Goal: Task Accomplishment & Management: Manage account settings

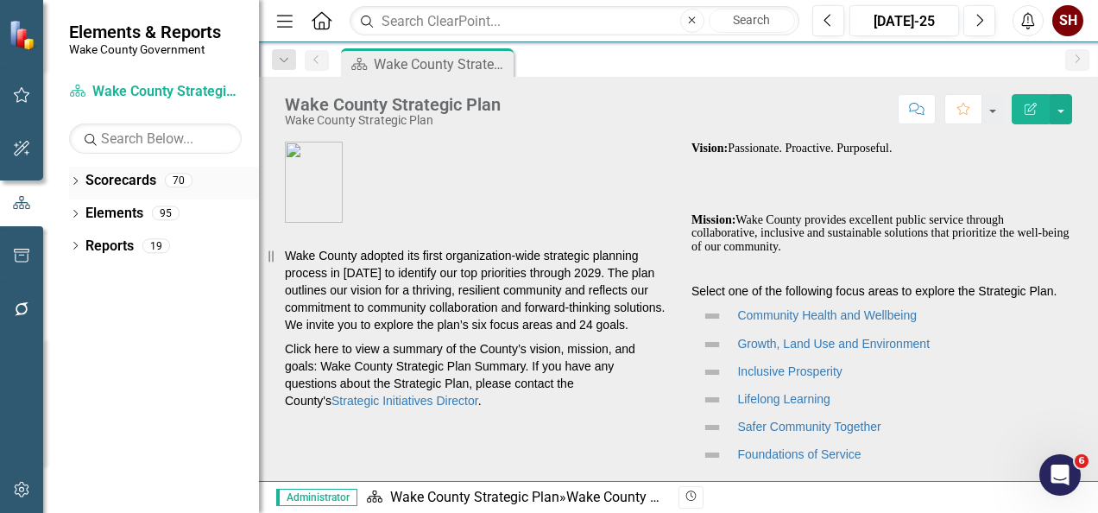
click at [71, 173] on div "Dropdown Scorecards 70" at bounding box center [164, 183] width 190 height 33
click at [78, 178] on icon "Dropdown" at bounding box center [75, 182] width 12 height 9
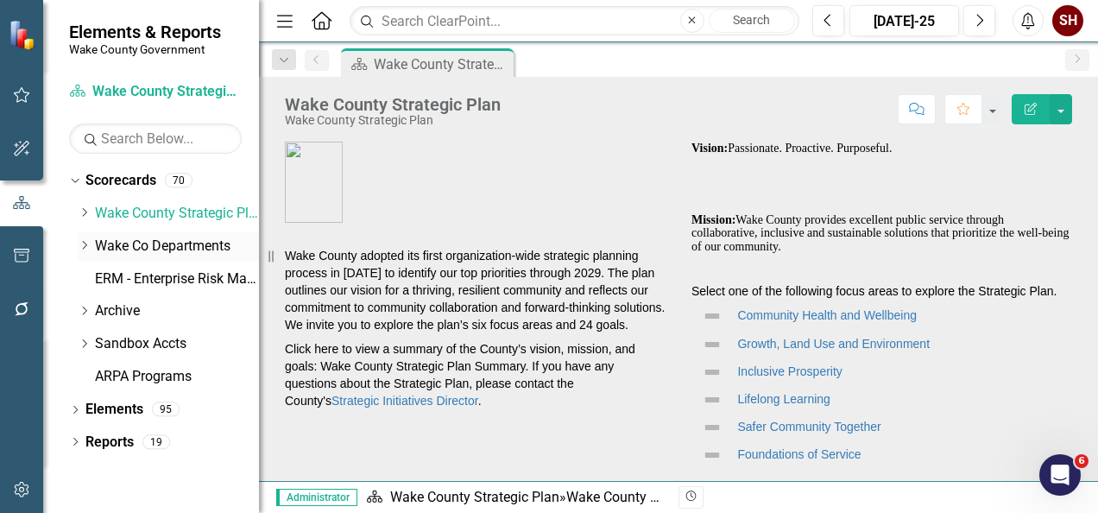
click at [79, 244] on icon "Dropdown" at bounding box center [84, 245] width 13 height 10
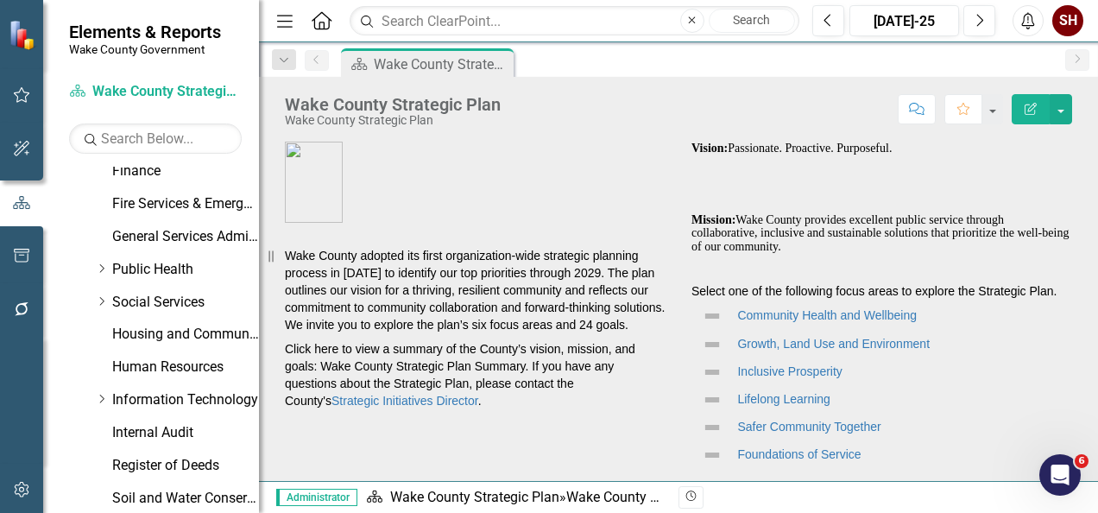
scroll to position [599, 0]
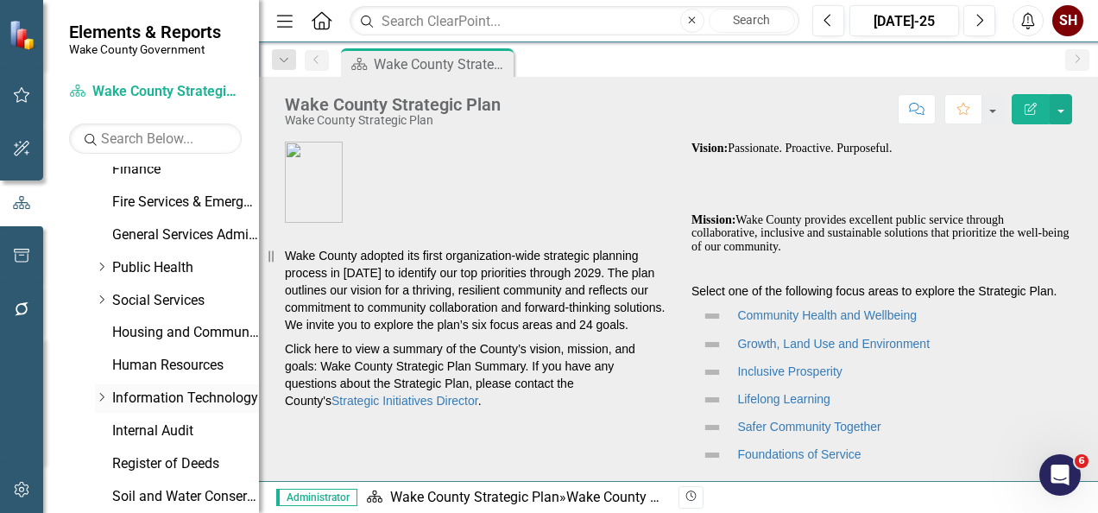
click at [99, 396] on icon "Dropdown" at bounding box center [101, 397] width 13 height 10
click at [198, 432] on link "Geographic Information Services (GIS)" at bounding box center [195, 431] width 130 height 20
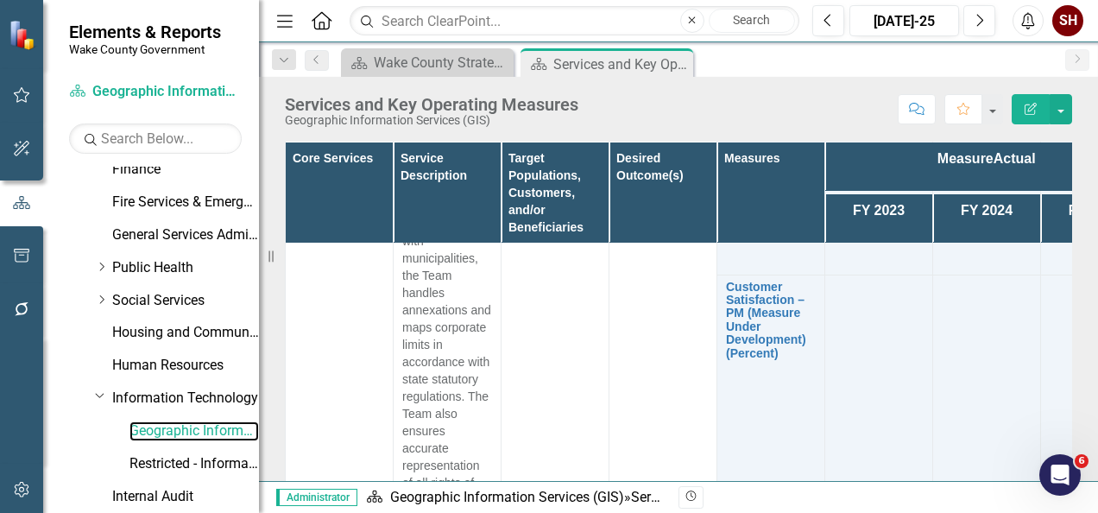
scroll to position [445, 0]
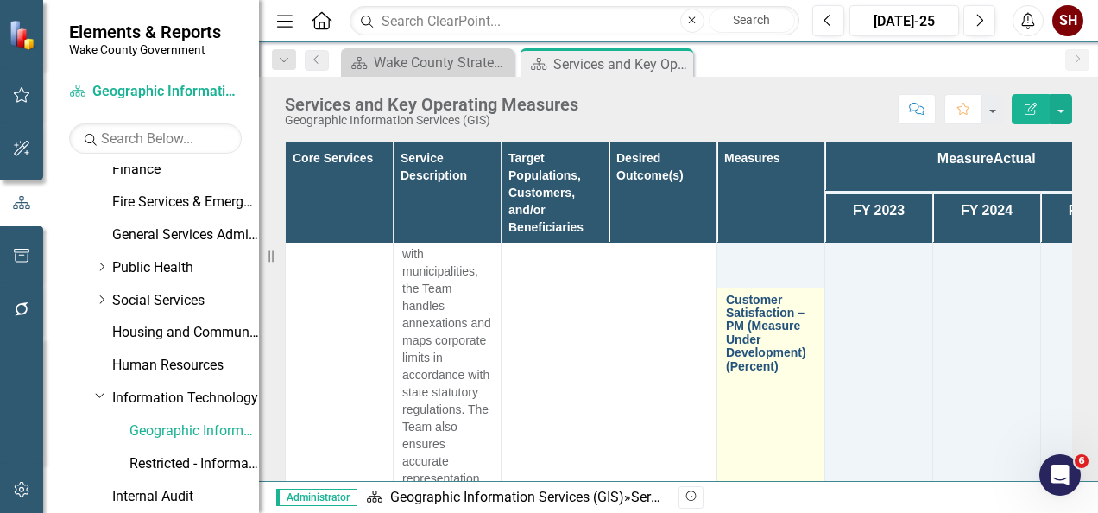
click at [760, 326] on link "Customer Satisfaction – PM (Measure Under Development) (Percent)" at bounding box center [771, 333] width 90 height 79
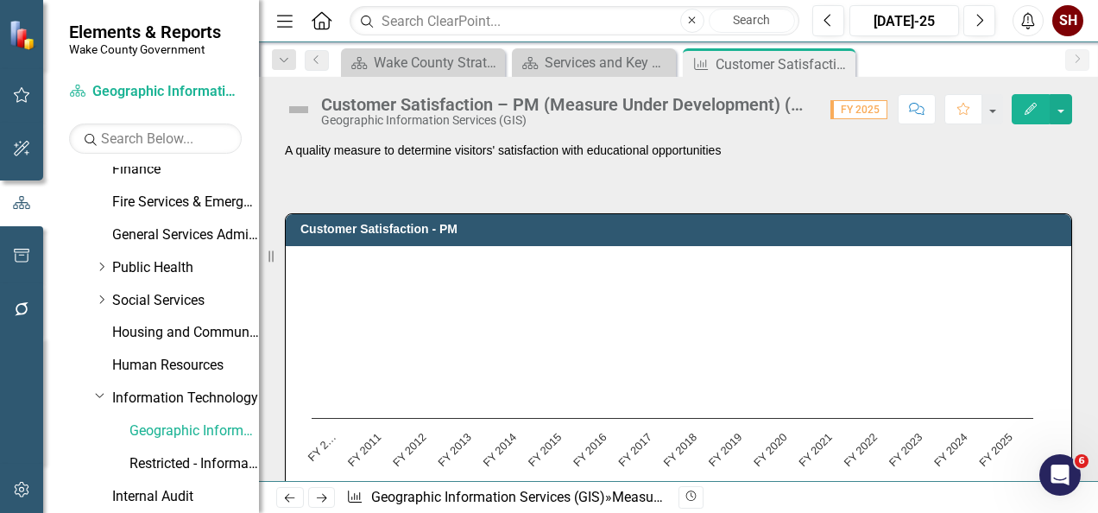
drag, startPoint x: 1084, startPoint y: 174, endPoint x: 1084, endPoint y: 264, distance: 89.8
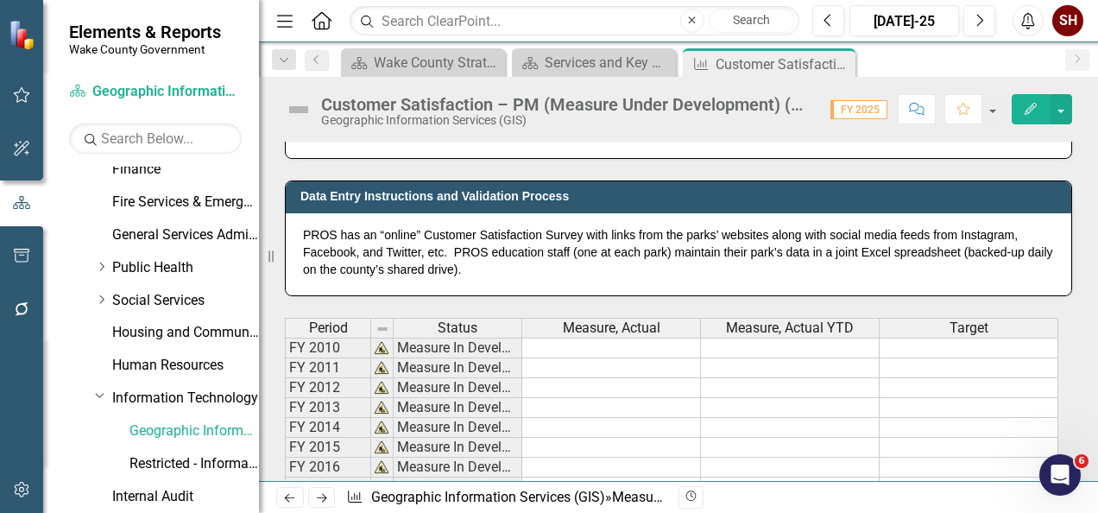
scroll to position [1781, 0]
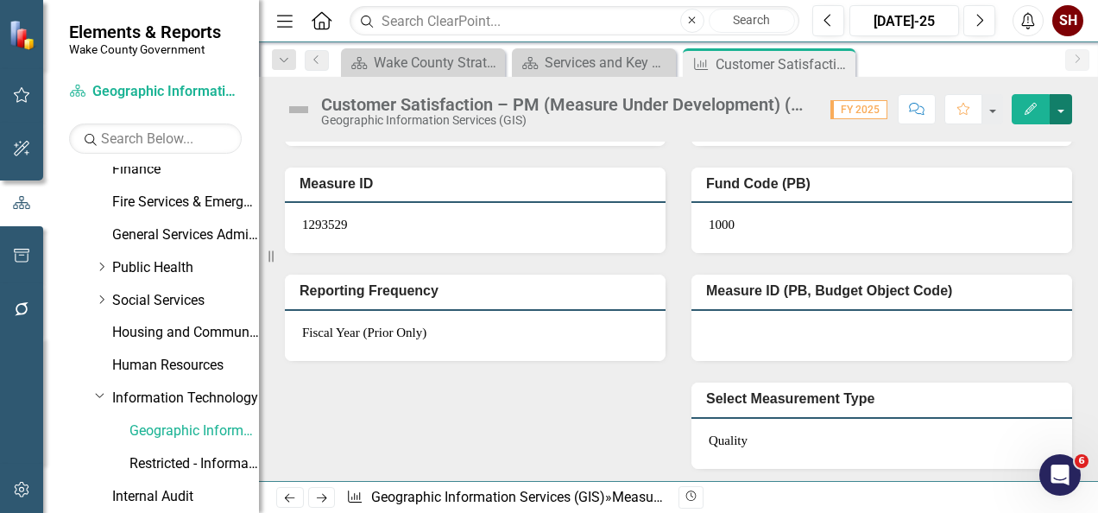
click at [1066, 109] on button "button" at bounding box center [1061, 109] width 22 height 30
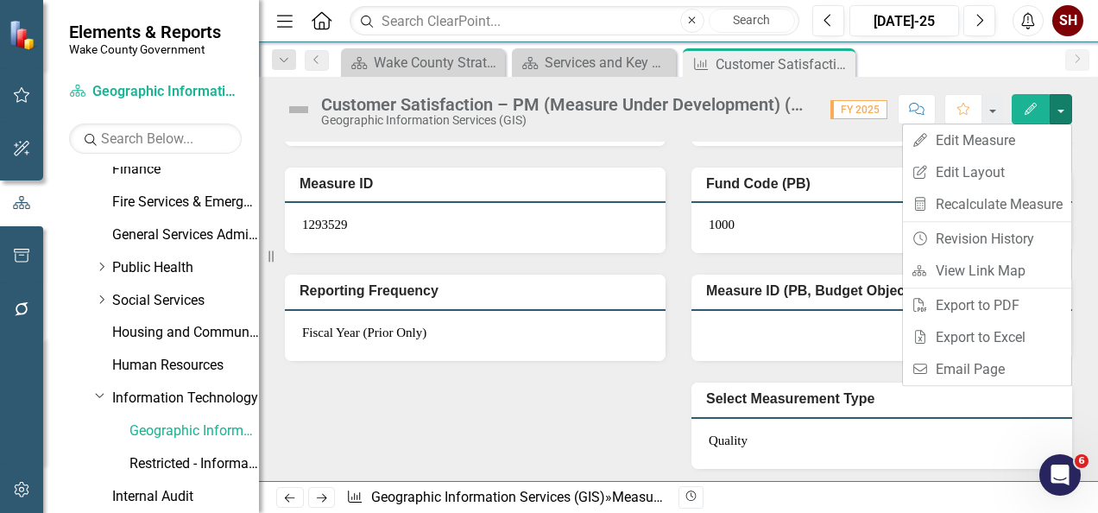
click at [446, 439] on div "Last Updated By Jun-25 Last Updated Jun-25 Measure ID 1293529 Reporting Frequen…" at bounding box center [678, 200] width 813 height 538
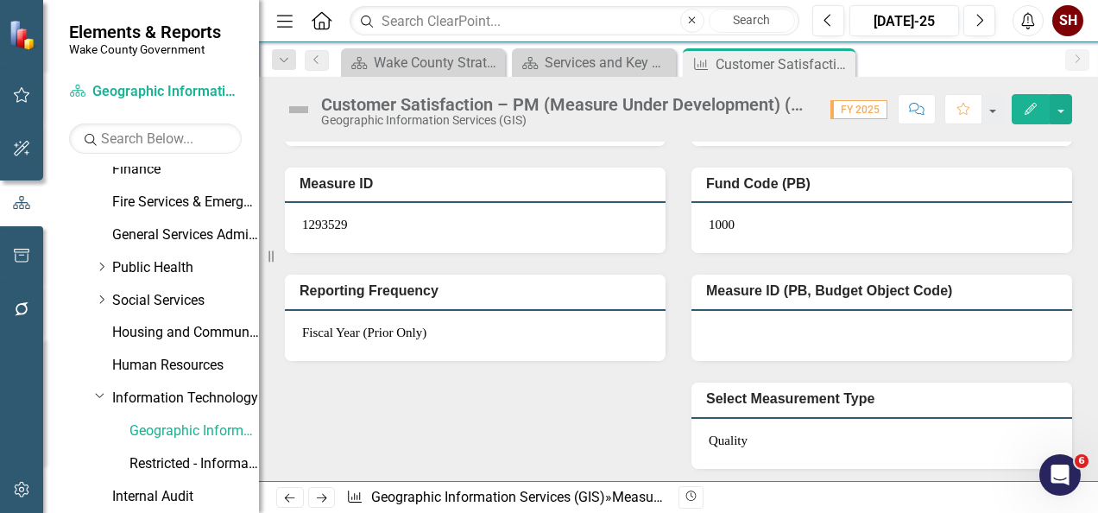
scroll to position [895, 0]
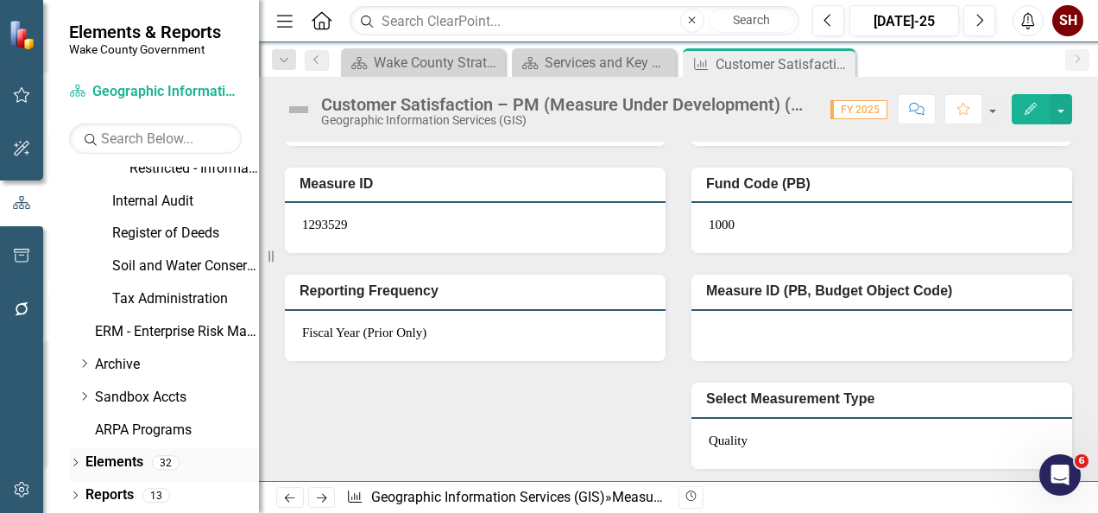
click at [74, 459] on icon "Dropdown" at bounding box center [75, 463] width 12 height 9
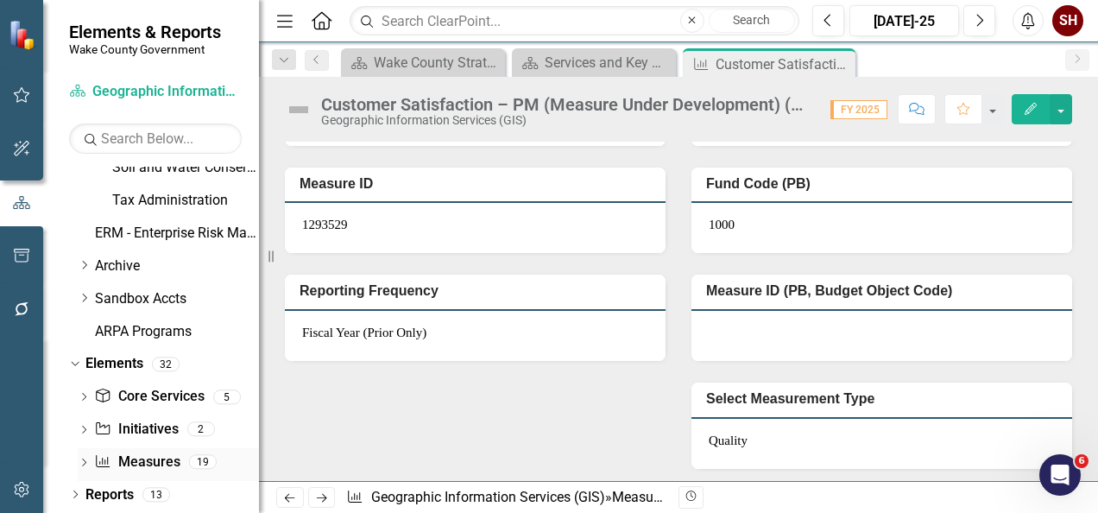
click at [82, 464] on icon "Dropdown" at bounding box center [84, 463] width 12 height 9
click at [85, 424] on div "Dropdown" at bounding box center [84, 431] width 12 height 15
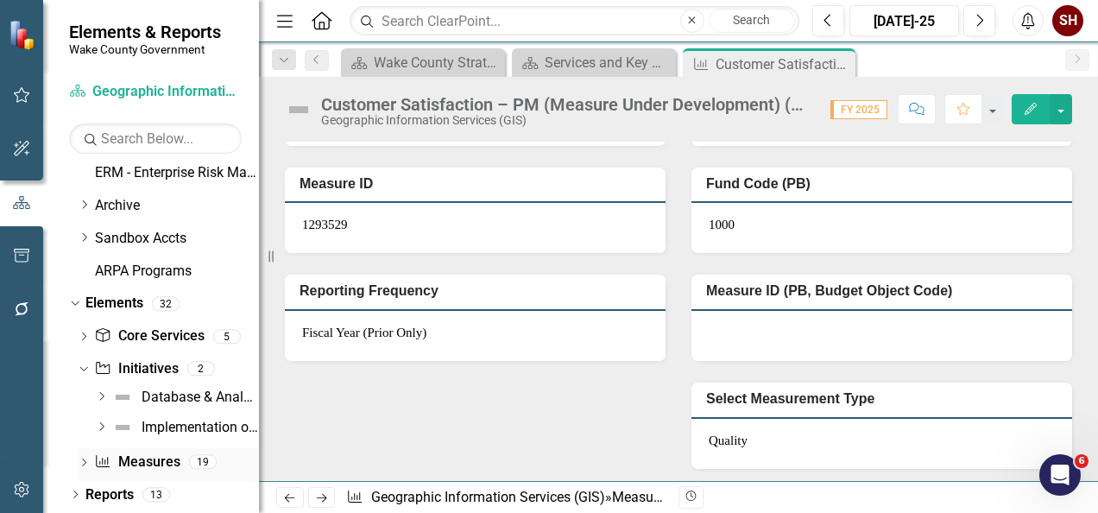
click at [83, 463] on icon "Dropdown" at bounding box center [84, 463] width 12 height 9
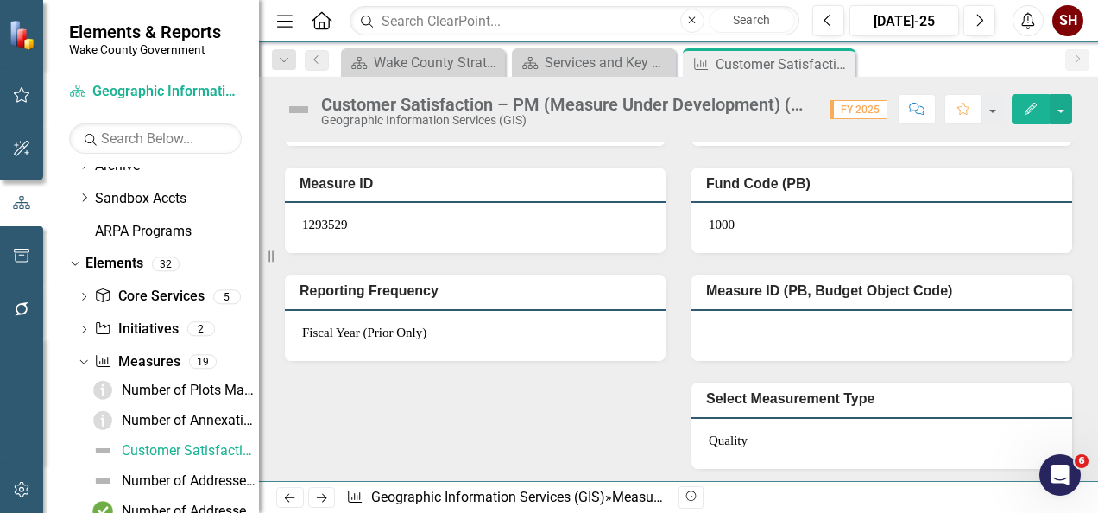
scroll to position [1098, 0]
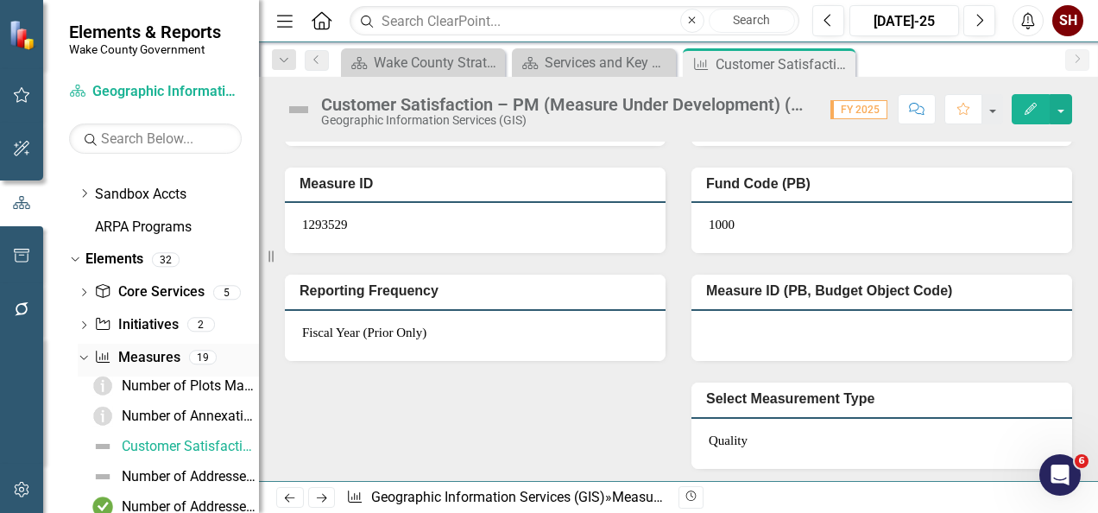
click at [159, 357] on link "Measure Measures" at bounding box center [136, 358] width 85 height 20
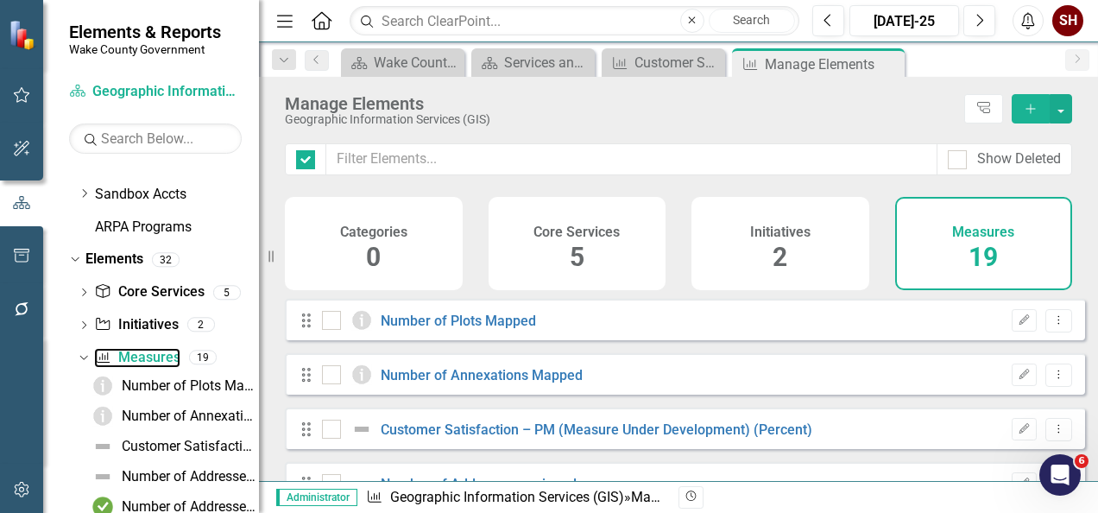
checkbox input "false"
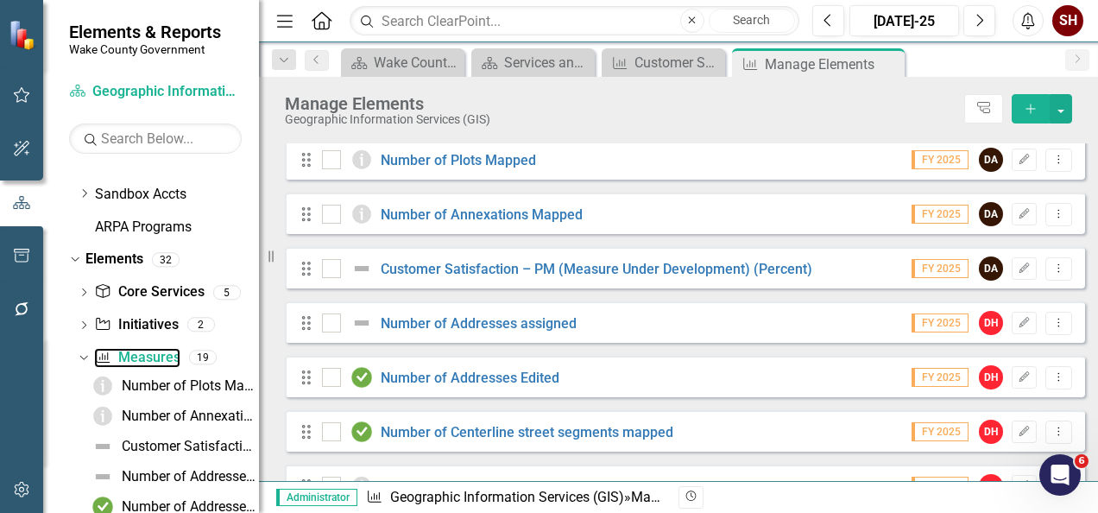
scroll to position [166, 0]
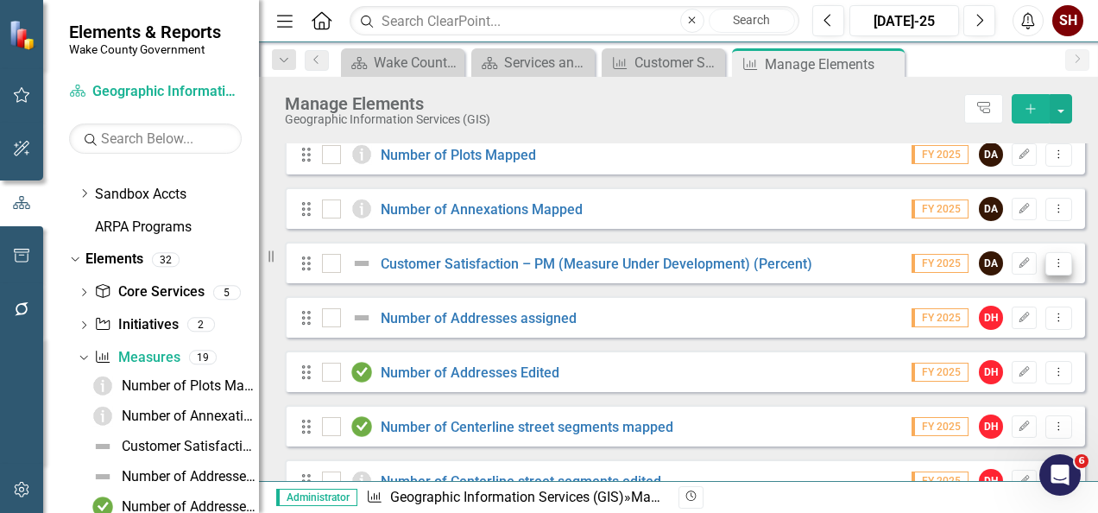
click at [1052, 269] on icon "Dropdown Menu" at bounding box center [1059, 262] width 15 height 11
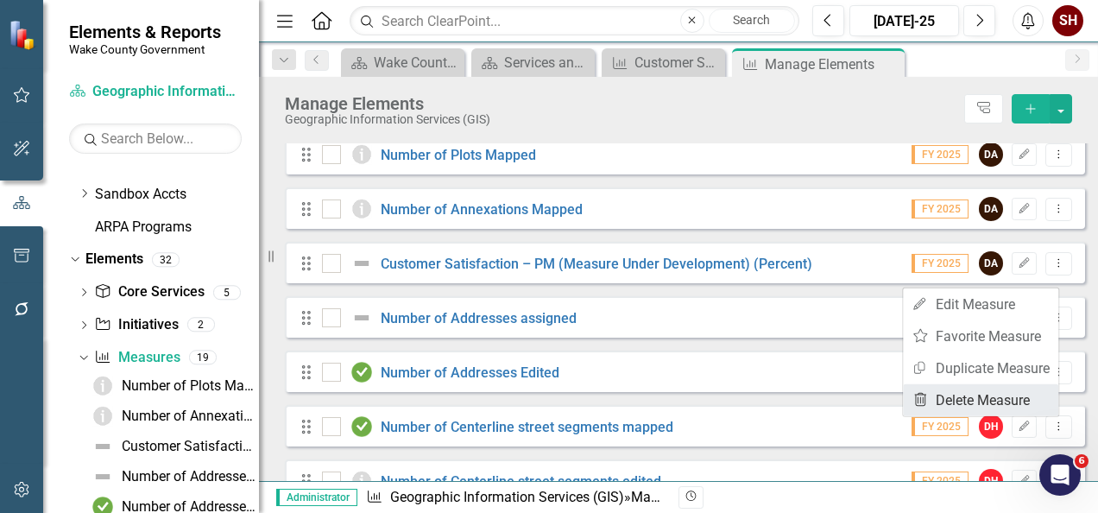
click at [996, 399] on link "Trash Delete Measure" at bounding box center [980, 400] width 155 height 32
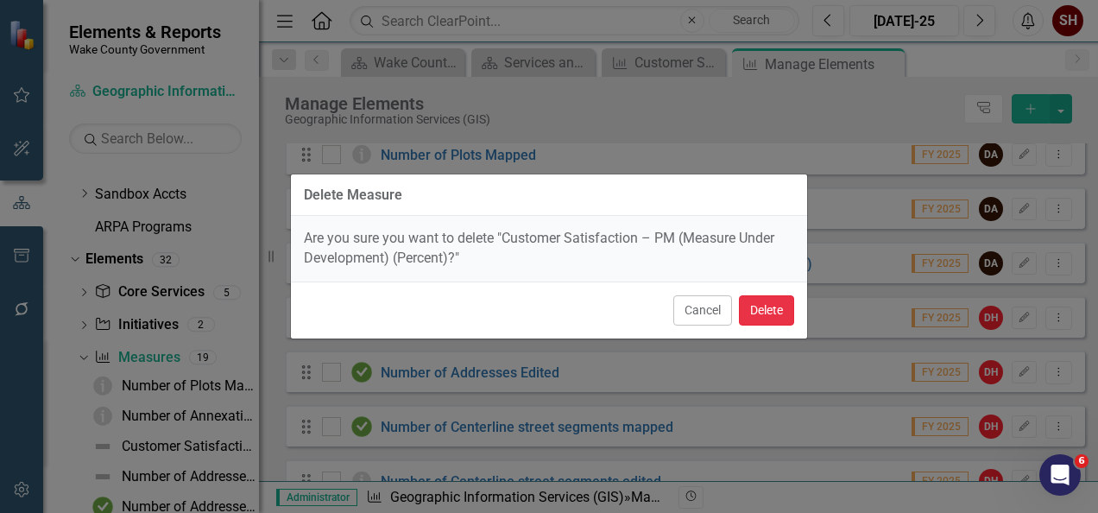
click at [769, 309] on button "Delete" at bounding box center [766, 310] width 55 height 30
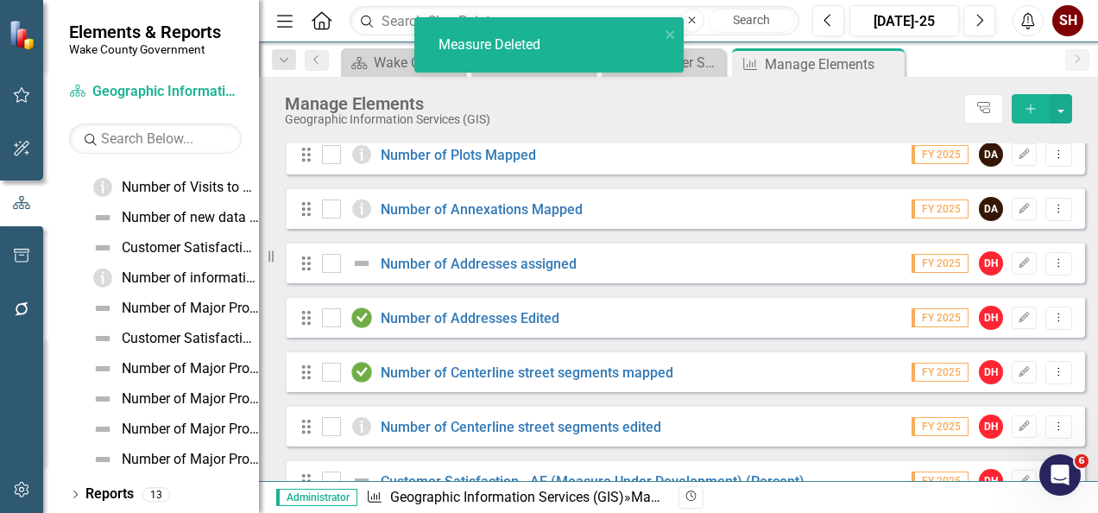
scroll to position [149, 0]
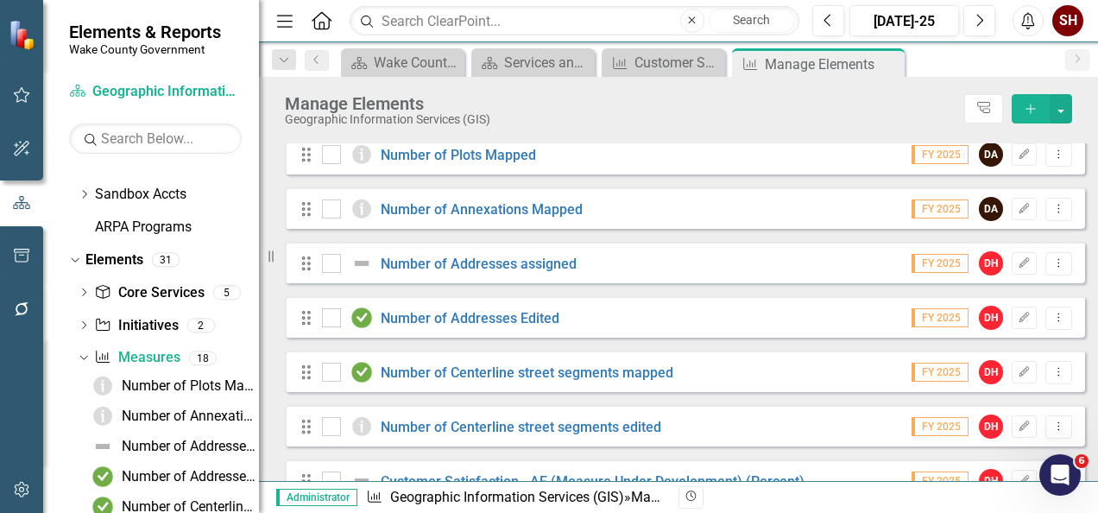
click at [402, 229] on div "Drag Number of Annexations Mapped FY 2025 DA Edit Dropdown Menu" at bounding box center [685, 207] width 800 height 41
click at [25, 311] on icon "button" at bounding box center [22, 309] width 18 height 14
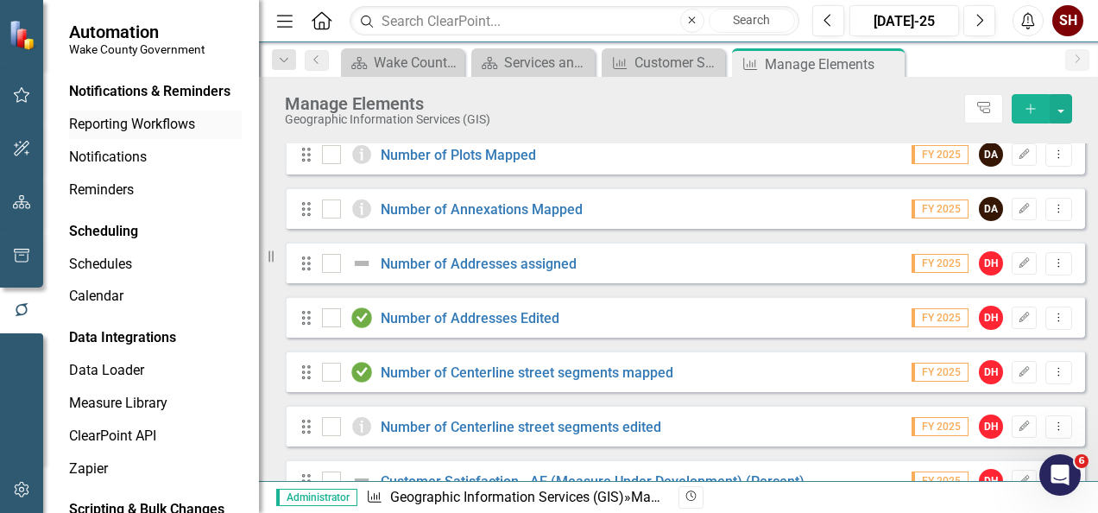
click at [156, 135] on link "Reporting Workflows" at bounding box center [155, 125] width 173 height 20
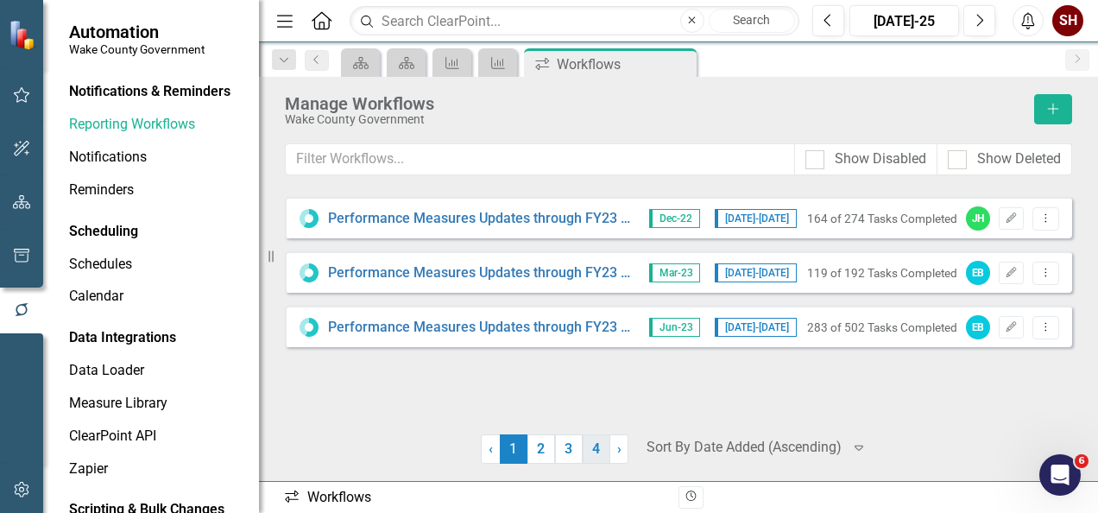
click at [598, 447] on link "4" at bounding box center [597, 448] width 28 height 29
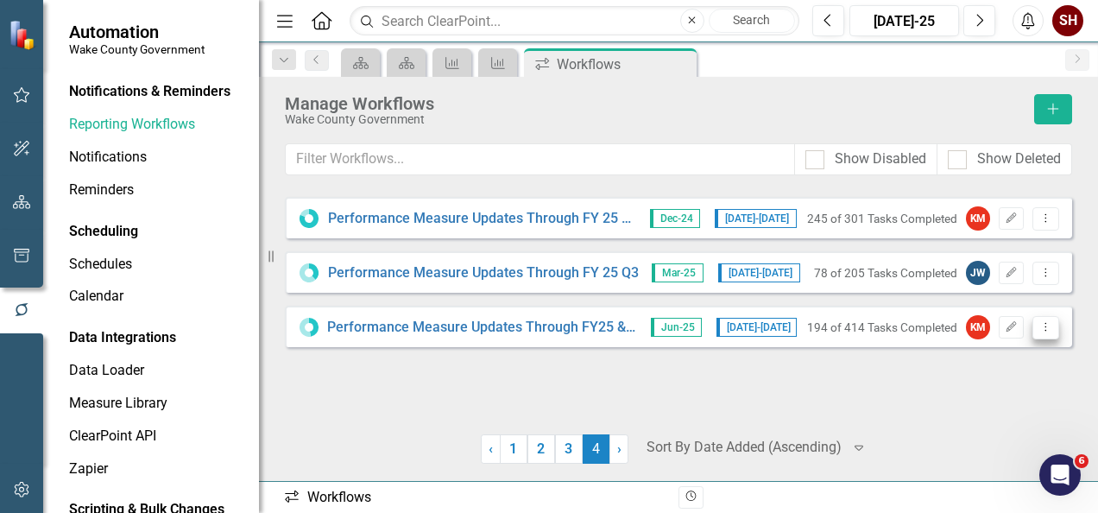
click at [1046, 318] on button "Dropdown Menu" at bounding box center [1046, 327] width 27 height 23
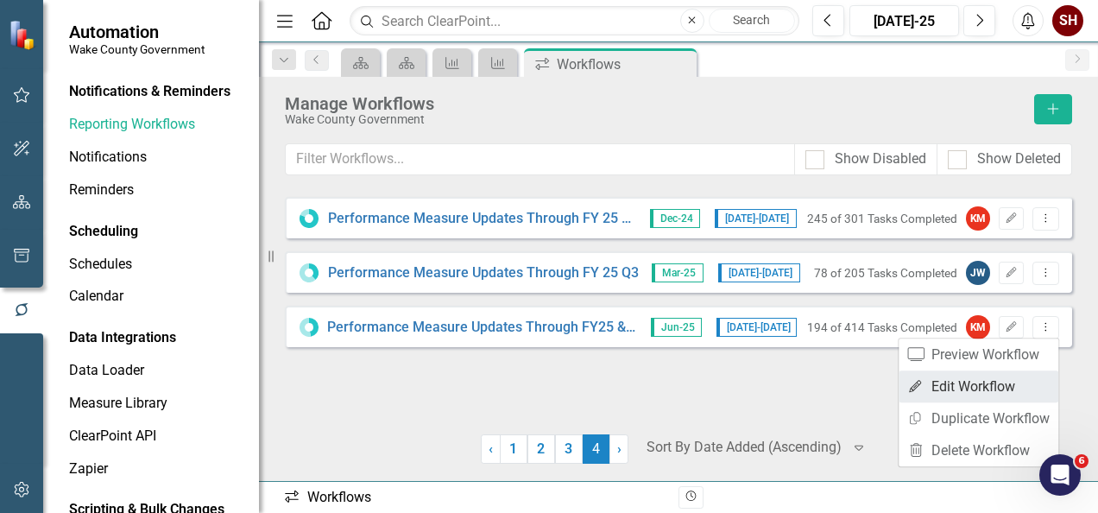
click at [1008, 381] on link "Edit Edit Workflow" at bounding box center [979, 386] width 160 height 32
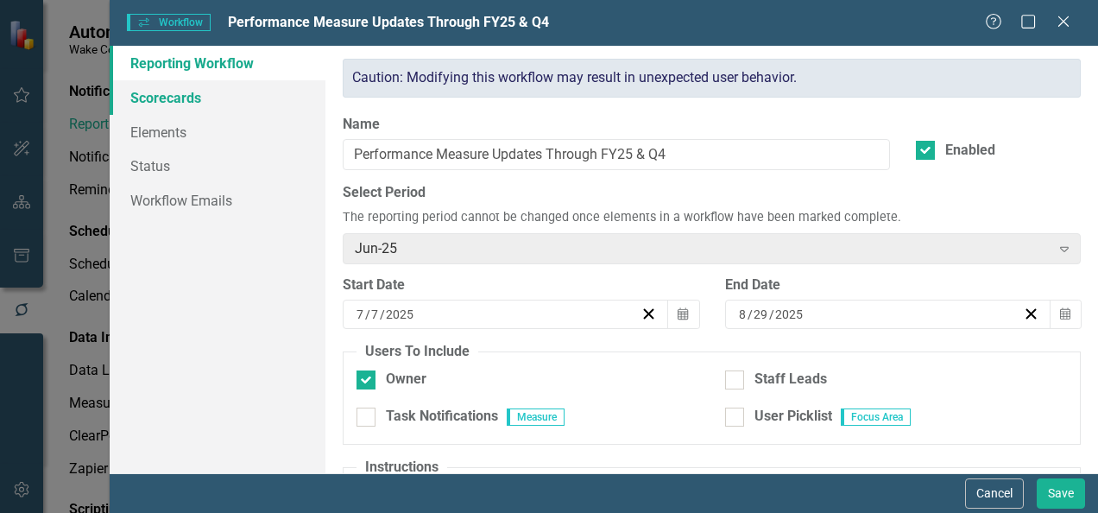
click at [212, 89] on link "Scorecards" at bounding box center [218, 97] width 216 height 35
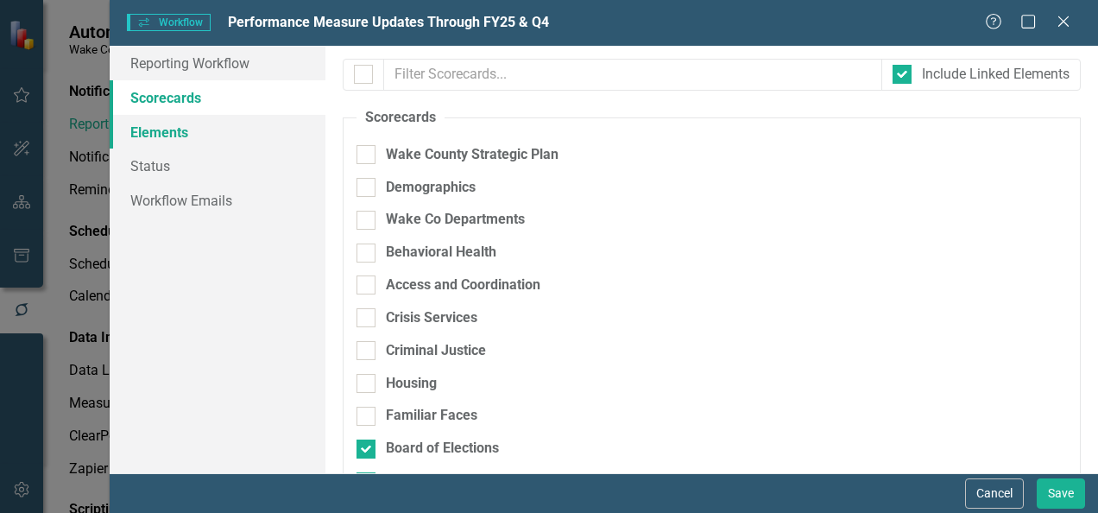
click at [178, 131] on link "Elements" at bounding box center [218, 132] width 216 height 35
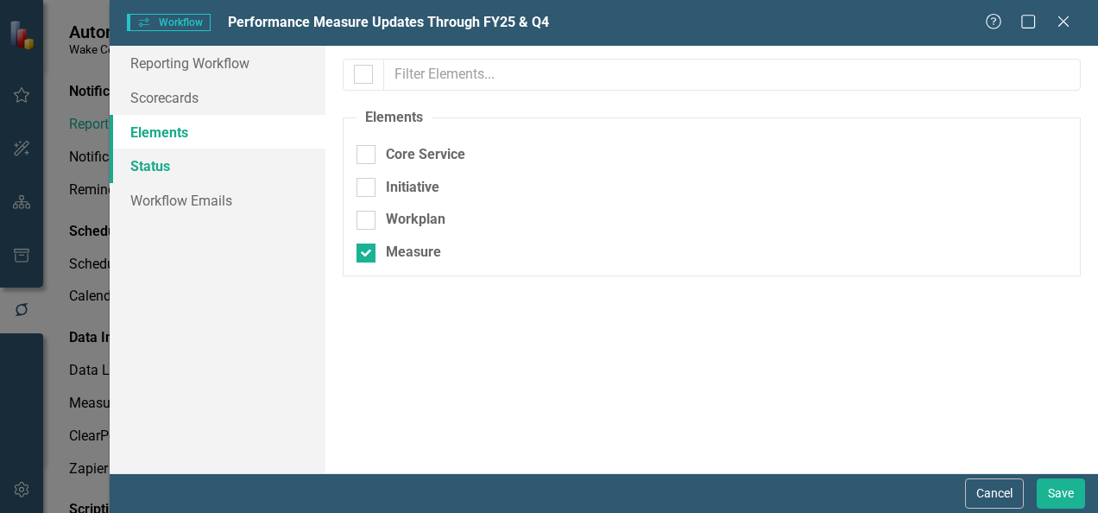
click at [160, 168] on link "Status" at bounding box center [218, 166] width 216 height 35
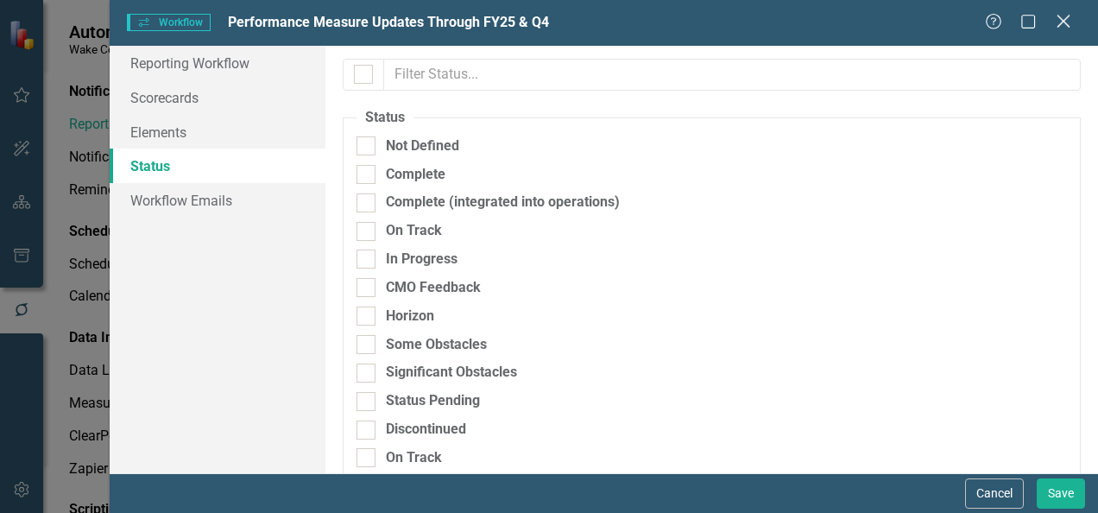
click at [1066, 23] on icon "Close" at bounding box center [1064, 21] width 22 height 16
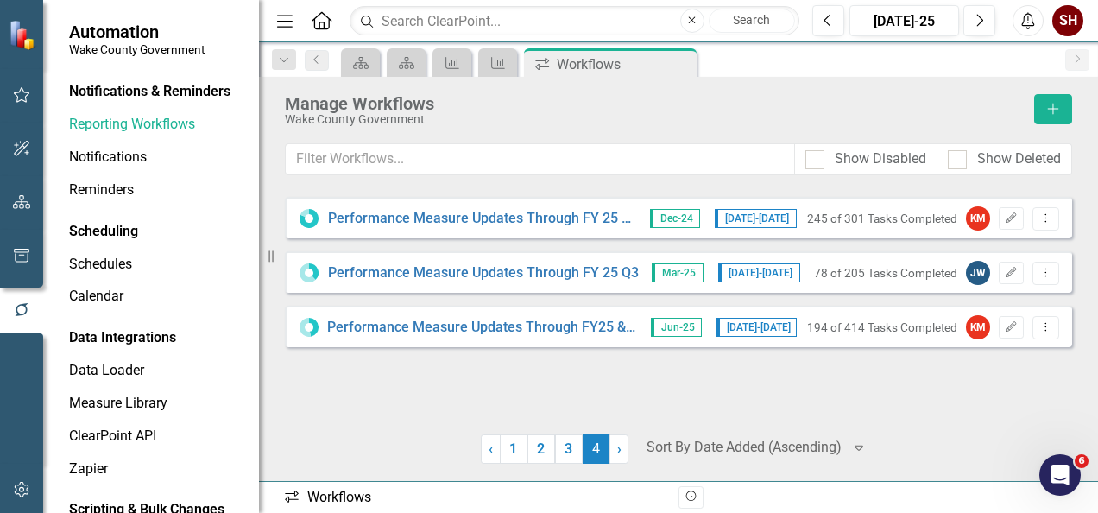
click at [581, 316] on div "Performance Measure Updates Through FY25 & Q4 Jun-25 7/7/25 - 8/29/25 194 of 41…" at bounding box center [679, 326] width 788 height 41
click at [580, 337] on div "Performance Measure Updates Through FY25 & Q4 Jun-25 7/7/25 - 8/29/25 194 of 41…" at bounding box center [679, 326] width 788 height 41
click at [1045, 332] on button "Dropdown Menu" at bounding box center [1046, 327] width 27 height 23
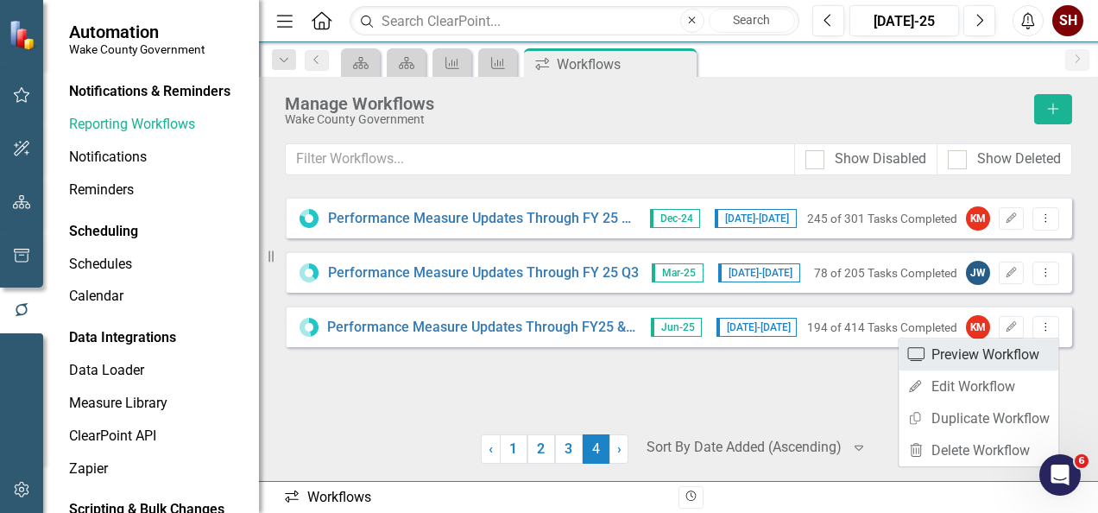
click at [924, 362] on link "Preview Preview Workflow" at bounding box center [979, 354] width 160 height 32
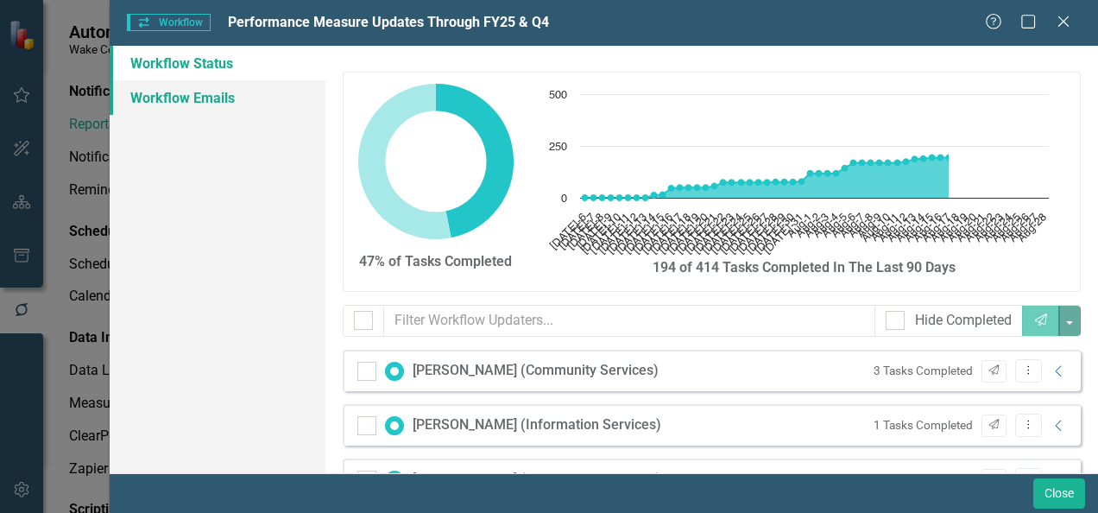
checkbox input "false"
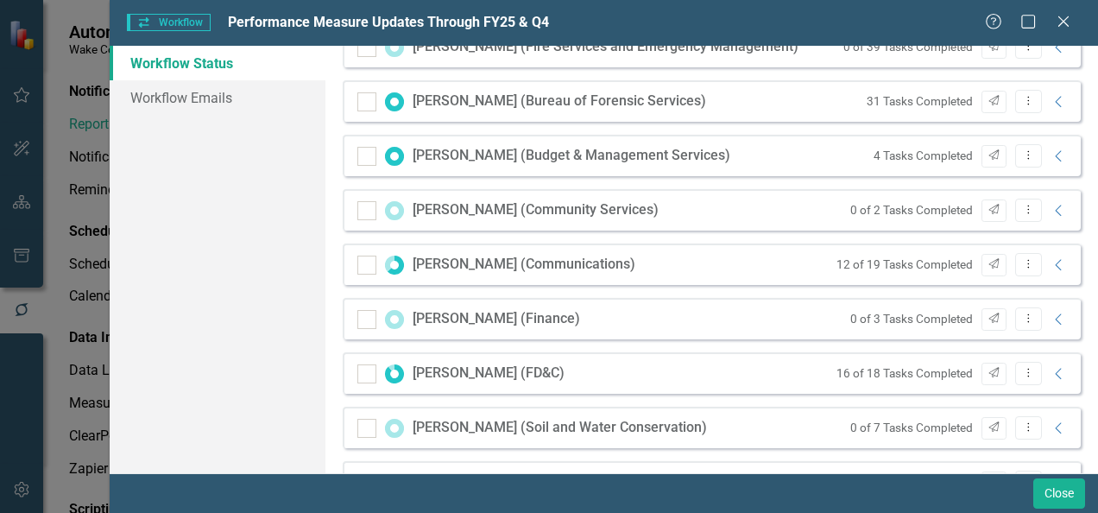
scroll to position [618, 0]
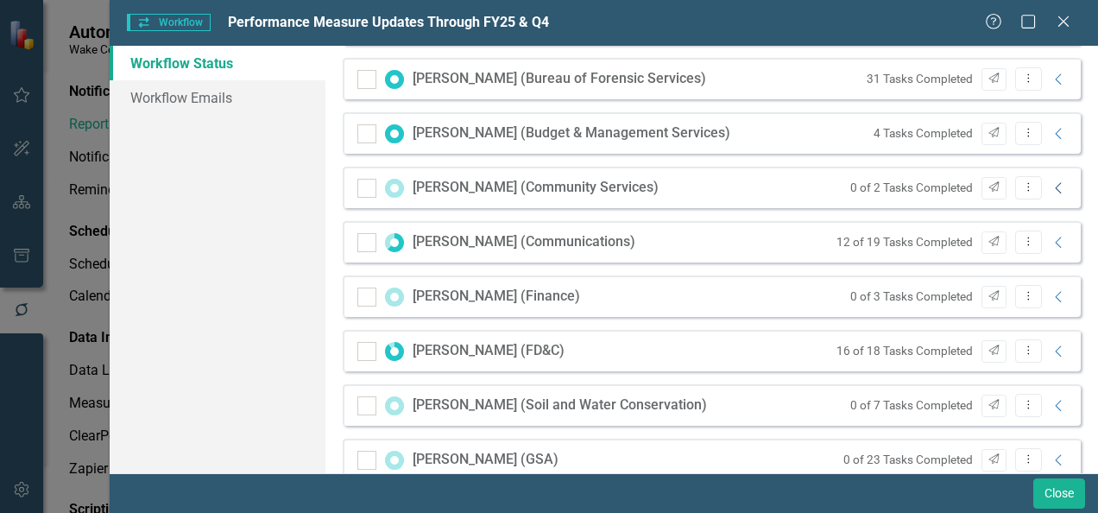
click at [1051, 189] on icon "Collapse" at bounding box center [1059, 188] width 17 height 14
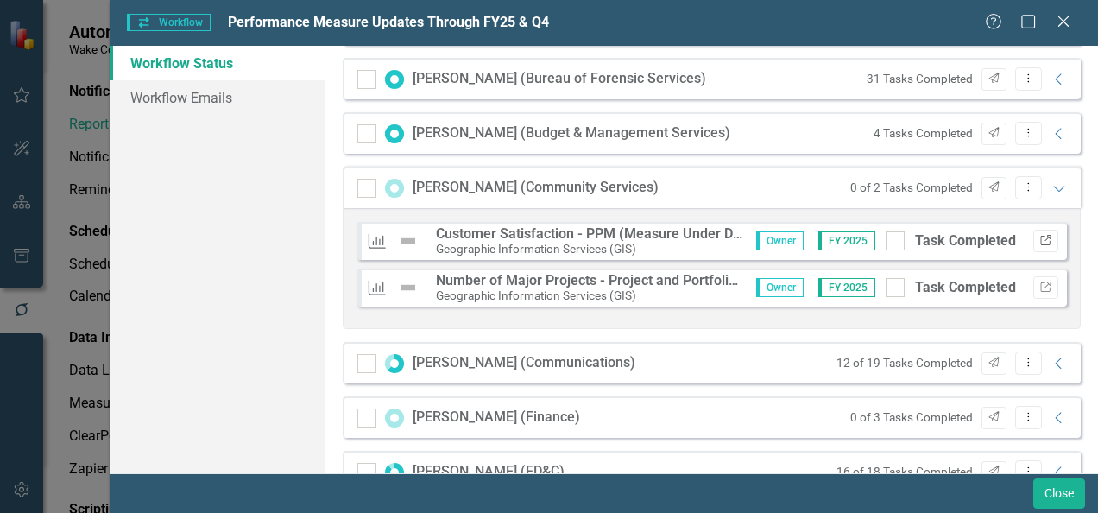
click at [1040, 241] on icon "Link" at bounding box center [1046, 241] width 13 height 10
click at [1040, 286] on icon "Link" at bounding box center [1046, 287] width 13 height 10
click at [888, 244] on div at bounding box center [895, 240] width 19 height 19
click at [888, 243] on input "Task Completed" at bounding box center [891, 236] width 11 height 11
checkbox input "true"
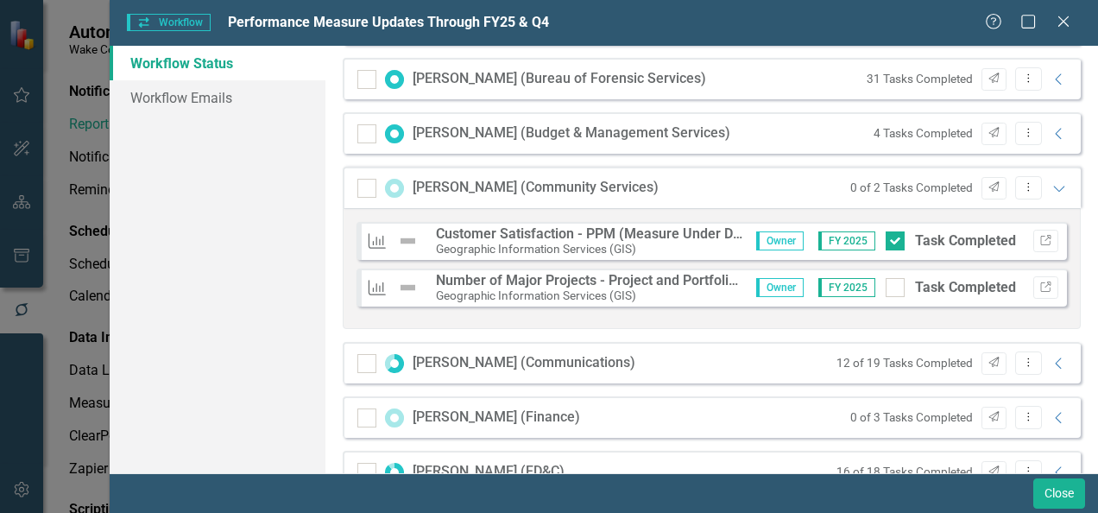
click at [886, 273] on div "Measure Number of Major Projects - Project and Portfolio Management Geographic …" at bounding box center [712, 288] width 711 height 38
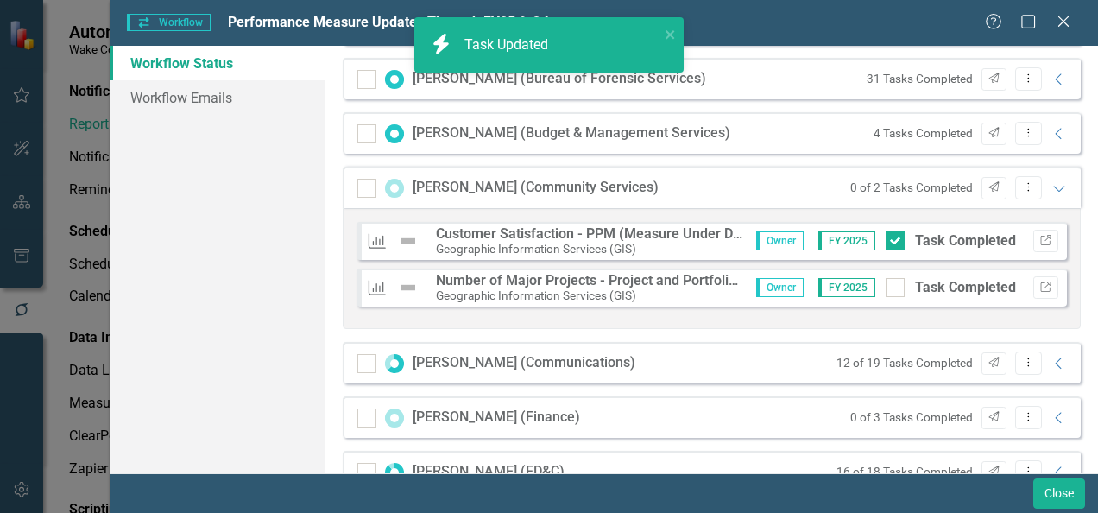
click at [879, 299] on div "Measure Number of Major Projects - Project and Portfolio Management Geographic …" at bounding box center [712, 288] width 711 height 38
click at [886, 285] on div at bounding box center [895, 287] width 19 height 19
click at [886, 285] on input "Task Completed" at bounding box center [891, 283] width 11 height 11
checkbox input "true"
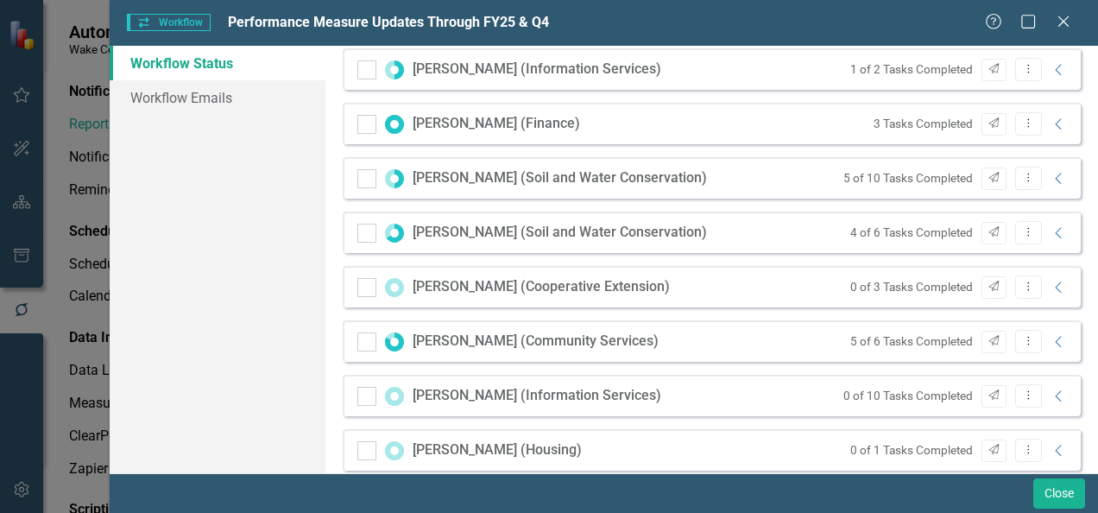
scroll to position [1300, 0]
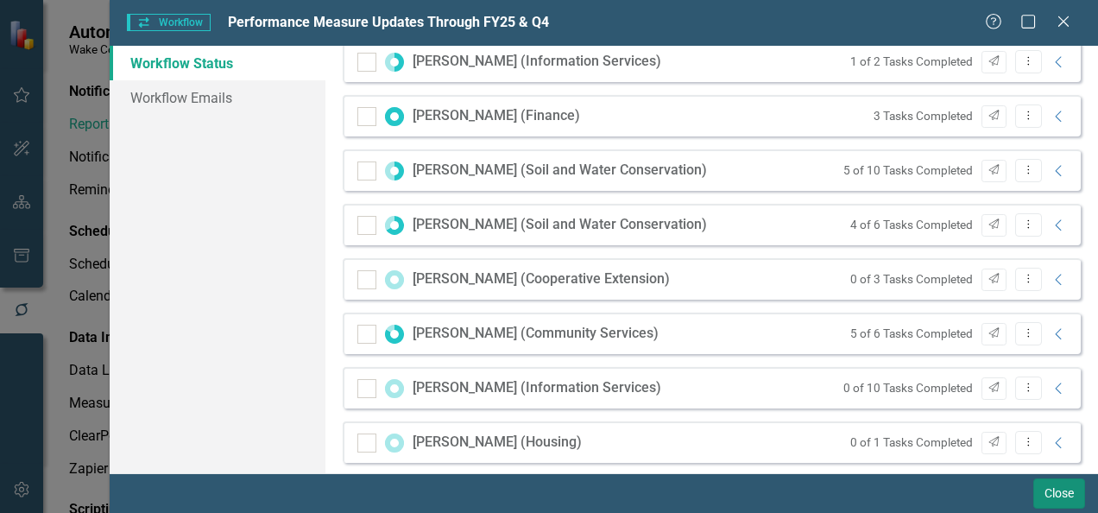
click at [1048, 499] on button "Close" at bounding box center [1060, 493] width 52 height 30
